Goal: Transaction & Acquisition: Download file/media

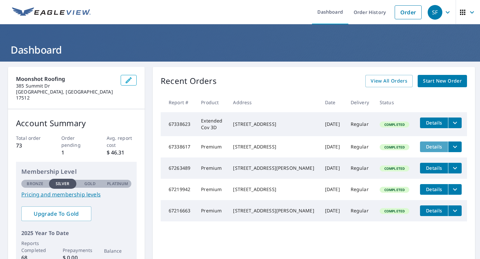
click at [430, 148] on span "Details" at bounding box center [434, 147] width 20 height 6
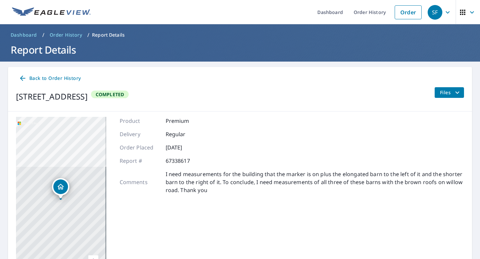
click at [454, 91] on icon "filesDropdownBtn-67338617" at bounding box center [458, 93] width 8 height 8
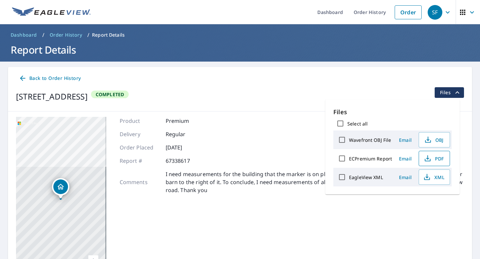
click at [431, 162] on icon "button" at bounding box center [428, 159] width 8 height 8
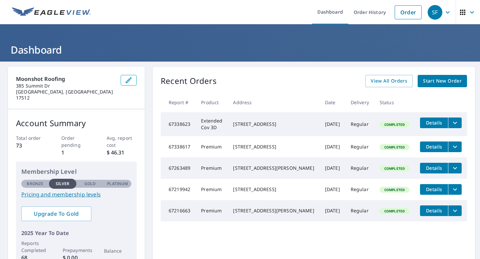
click at [432, 144] on span "Details" at bounding box center [434, 147] width 20 height 6
click at [424, 125] on span "Details" at bounding box center [434, 123] width 20 height 6
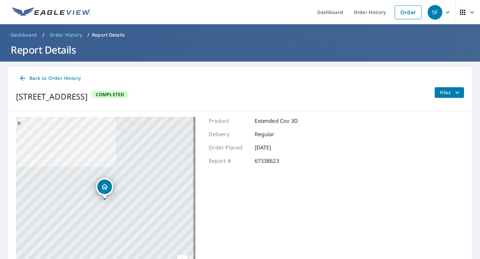
click at [440, 93] on span "Files" at bounding box center [450, 93] width 21 height 8
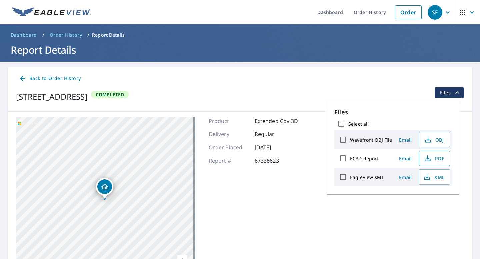
click at [434, 161] on span "PDF" at bounding box center [433, 159] width 21 height 8
click at [267, 11] on ul "Dashboard Order History Order" at bounding box center [260, 12] width 331 height 24
